Goal: Task Accomplishment & Management: Manage account settings

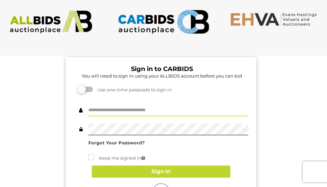
click at [135, 114] on input "text" at bounding box center [168, 110] width 160 height 12
click at [141, 110] on input "text" at bounding box center [168, 110] width 160 height 12
type input "*******"
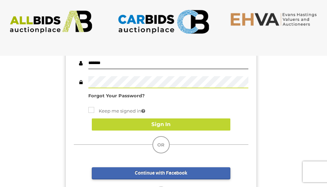
scroll to position [69, 0]
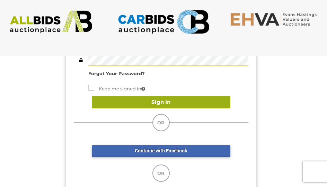
click at [153, 101] on button "Sign In" at bounding box center [161, 102] width 138 height 12
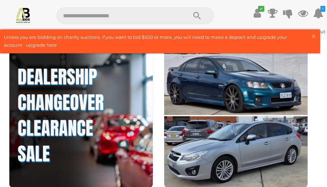
scroll to position [934, 0]
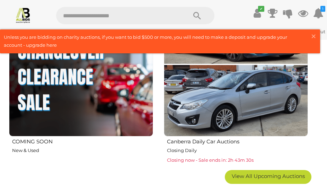
click at [190, 108] on img at bounding box center [236, 64] width 144 height 144
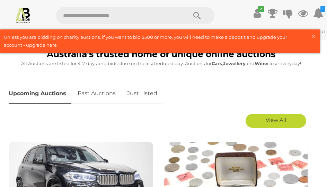
scroll to position [208, 0]
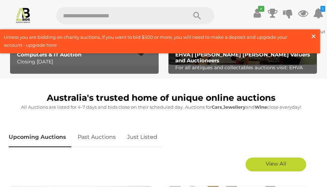
click at [314, 35] on span "×" at bounding box center [313, 35] width 6 height 13
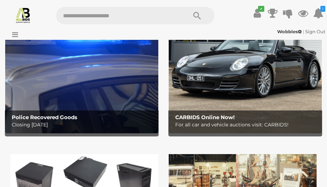
scroll to position [0, 0]
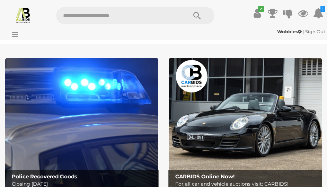
click at [23, 18] on img at bounding box center [23, 15] width 16 height 16
